Goal: Information Seeking & Learning: Learn about a topic

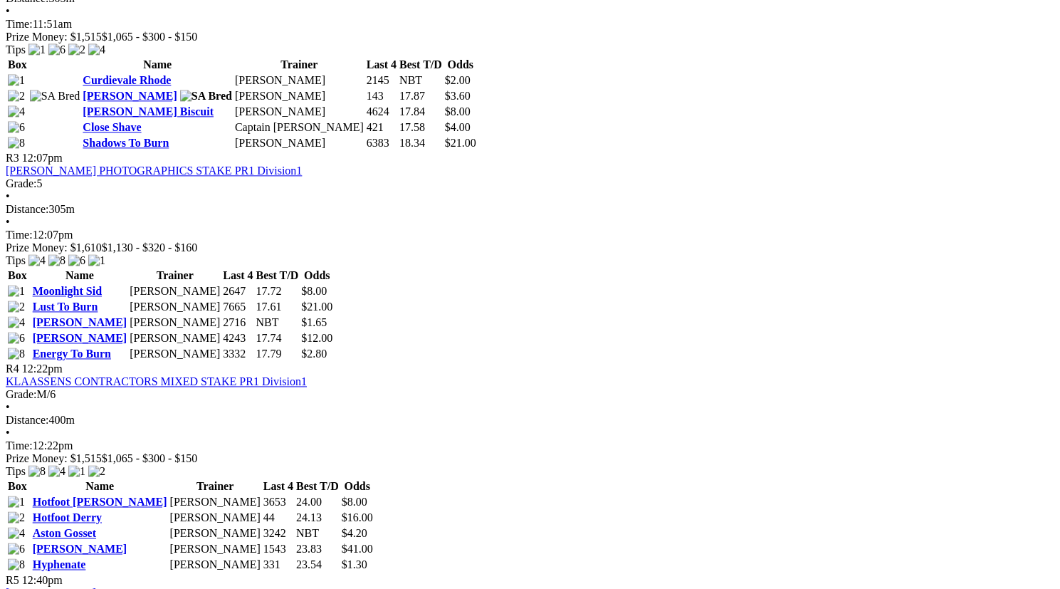
scroll to position [1019, 0]
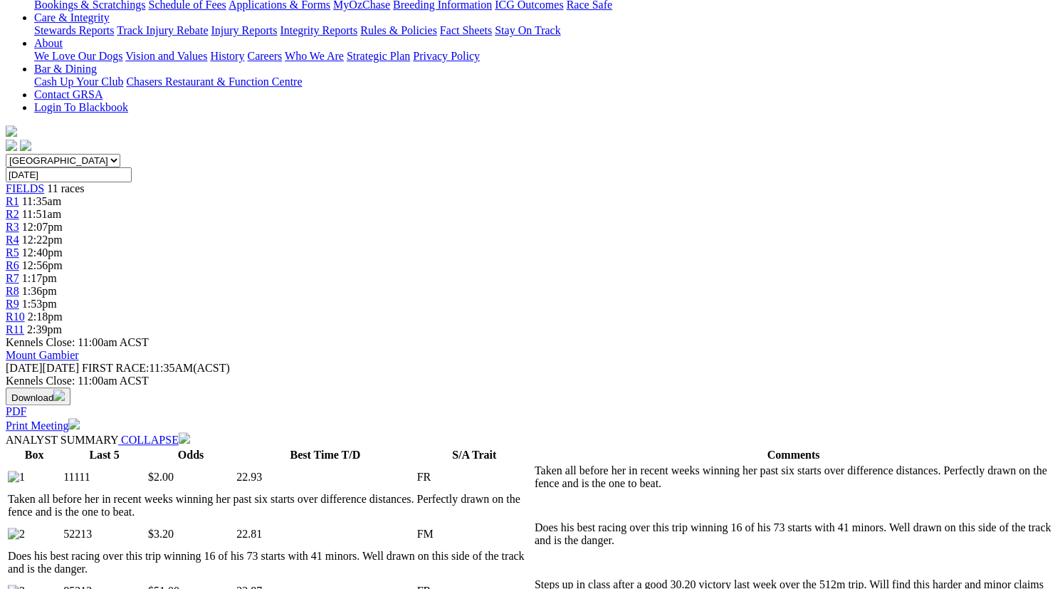
scroll to position [312, 0]
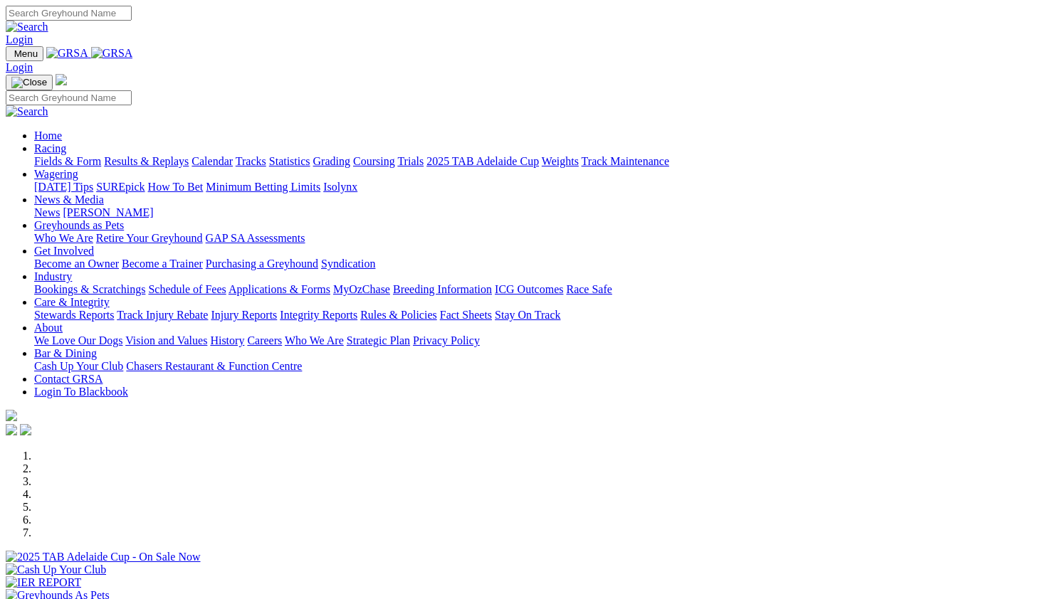
scroll to position [554, 0]
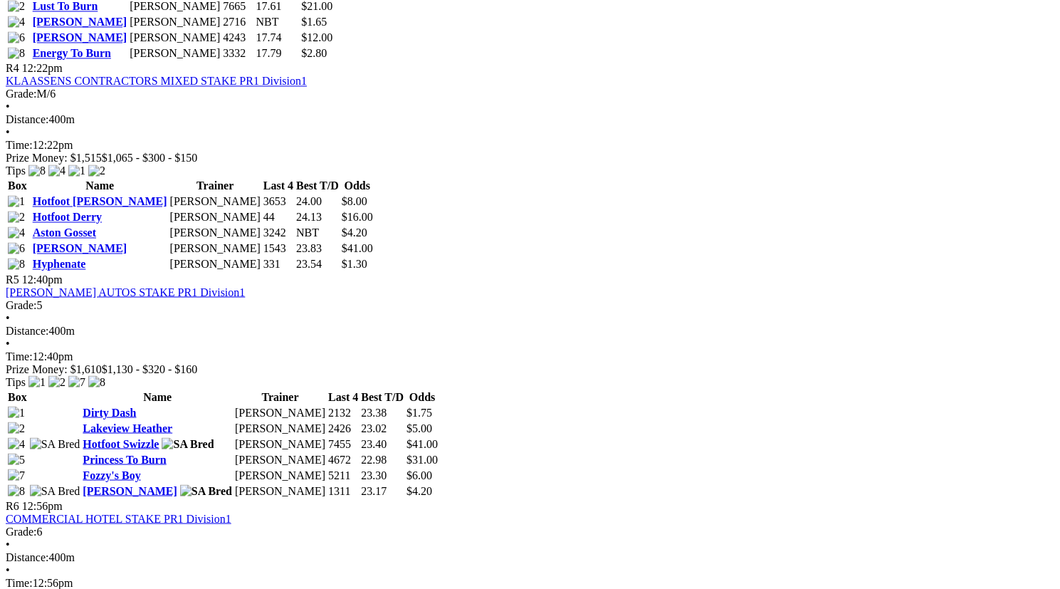
scroll to position [1312, 0]
drag, startPoint x: 6, startPoint y: 0, endPoint x: 250, endPoint y: 89, distance: 259.8
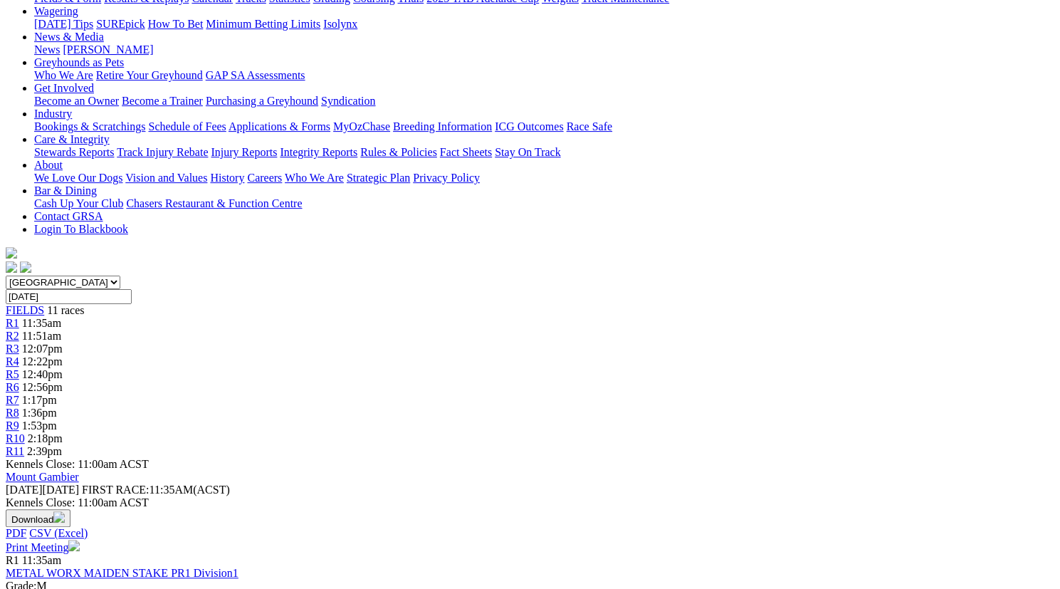
scroll to position [0, 0]
